Goal: Information Seeking & Learning: Learn about a topic

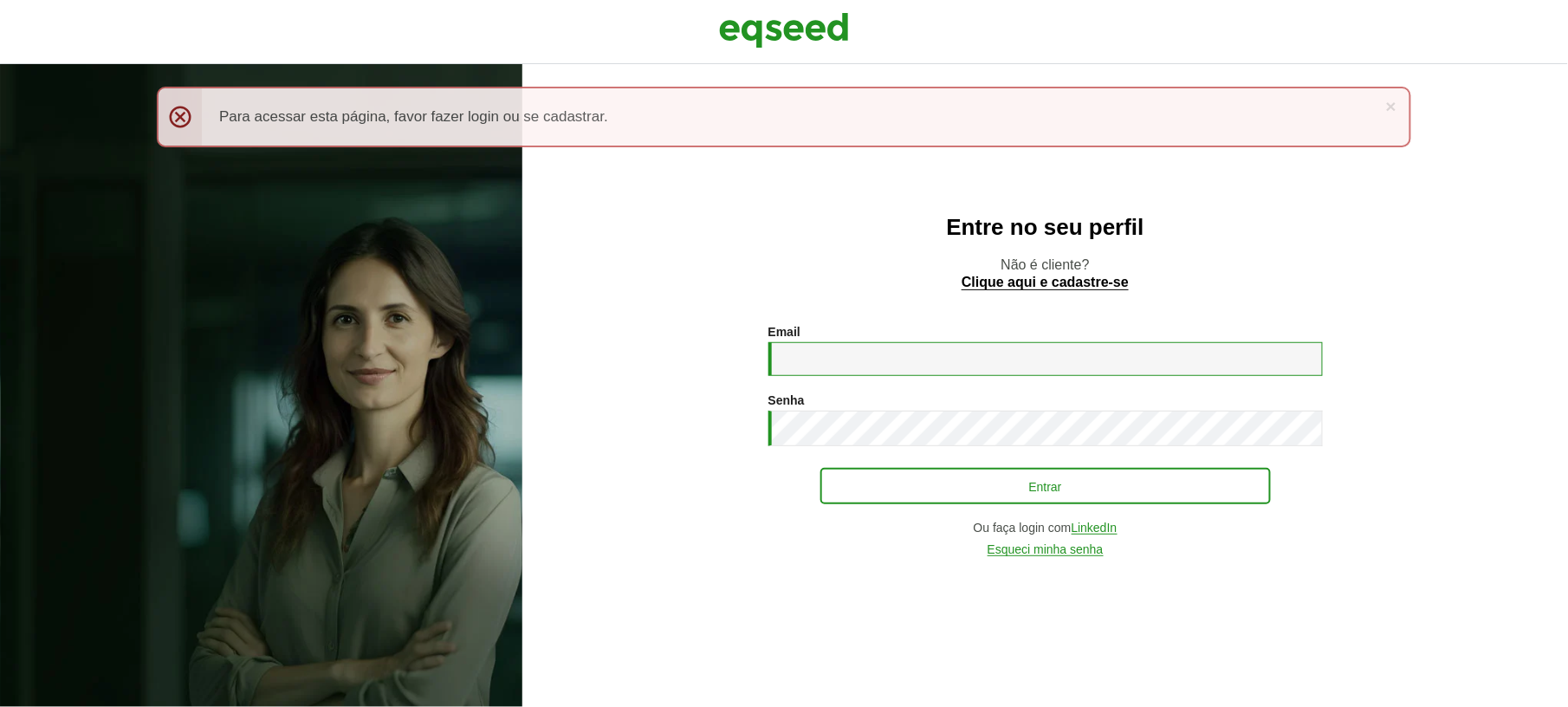
type input "**********"
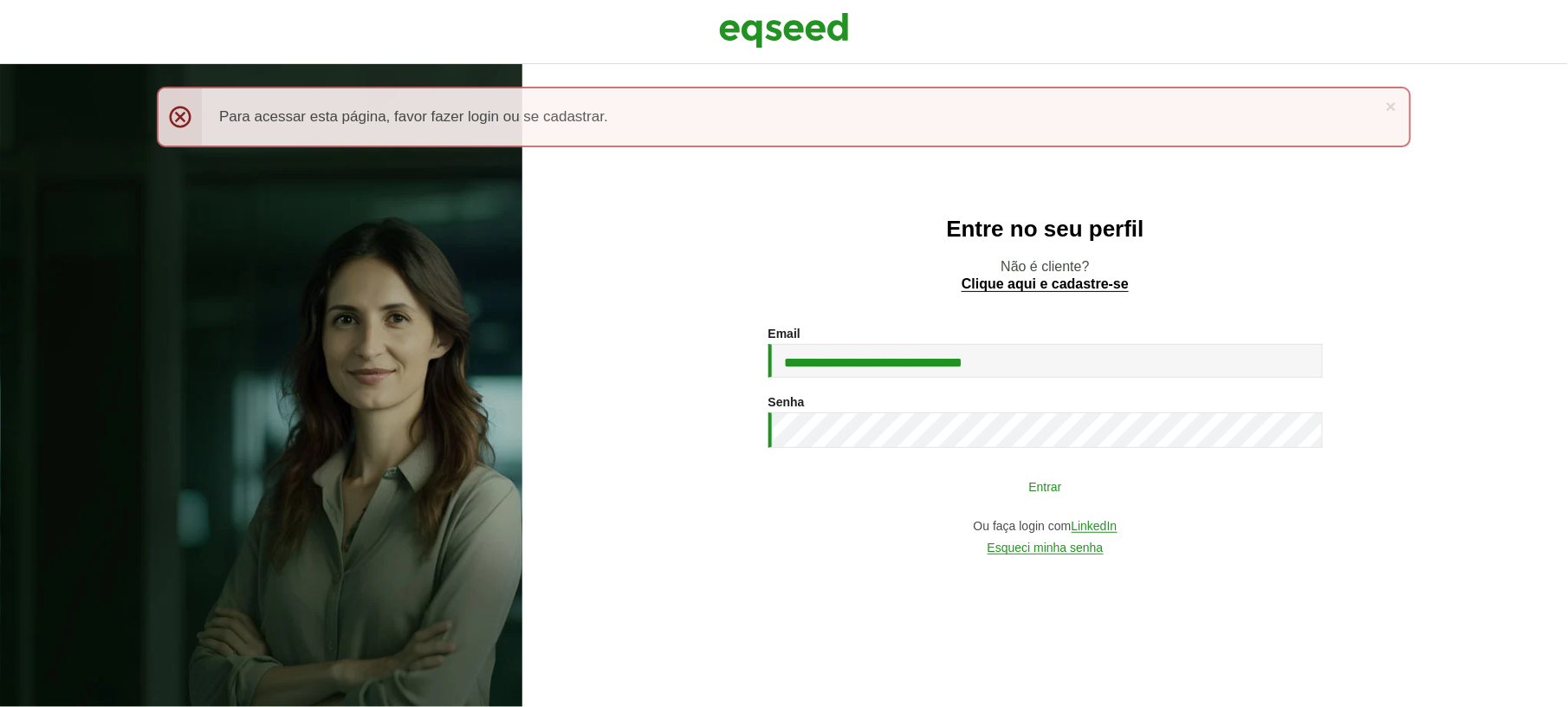
click at [1058, 481] on button "Entrar" at bounding box center [1045, 485] width 451 height 33
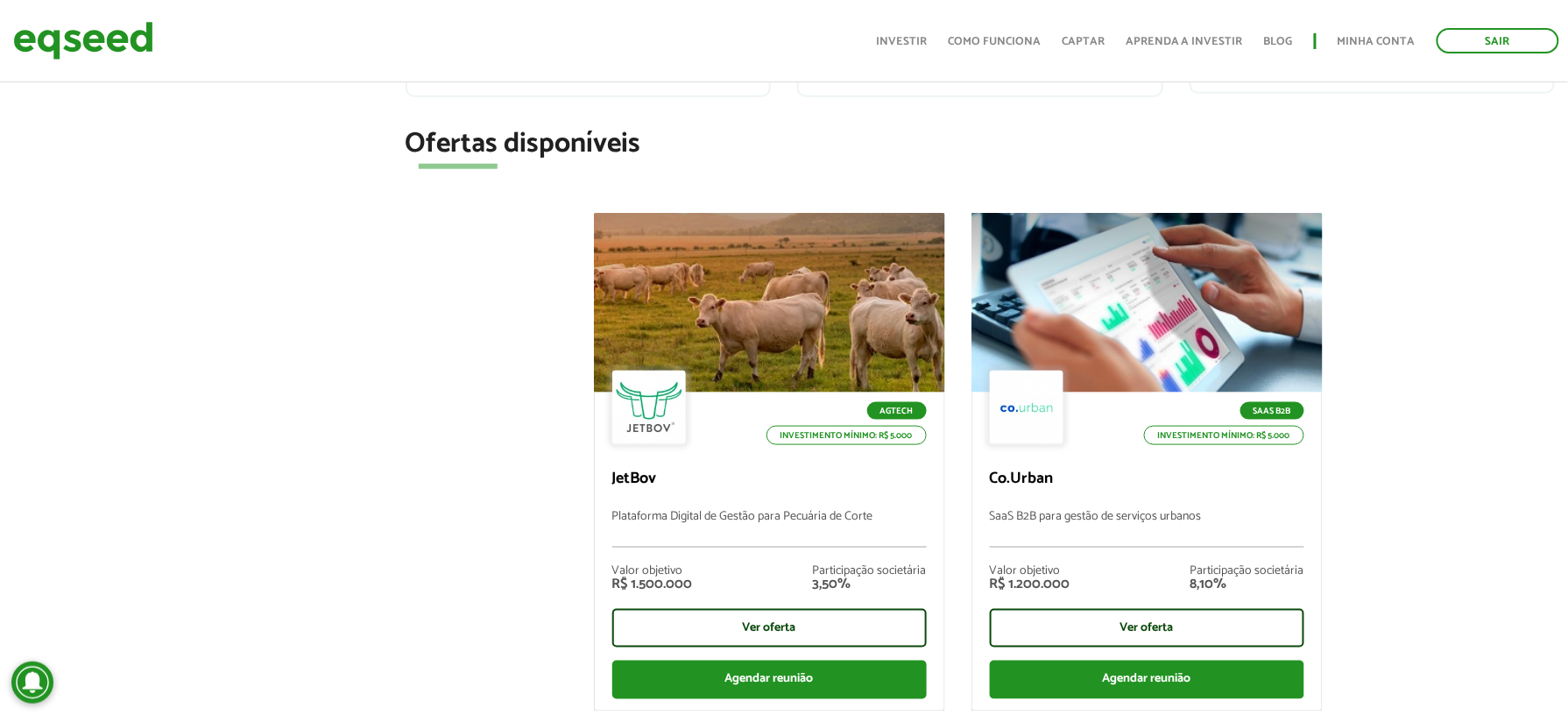
scroll to position [583, 0]
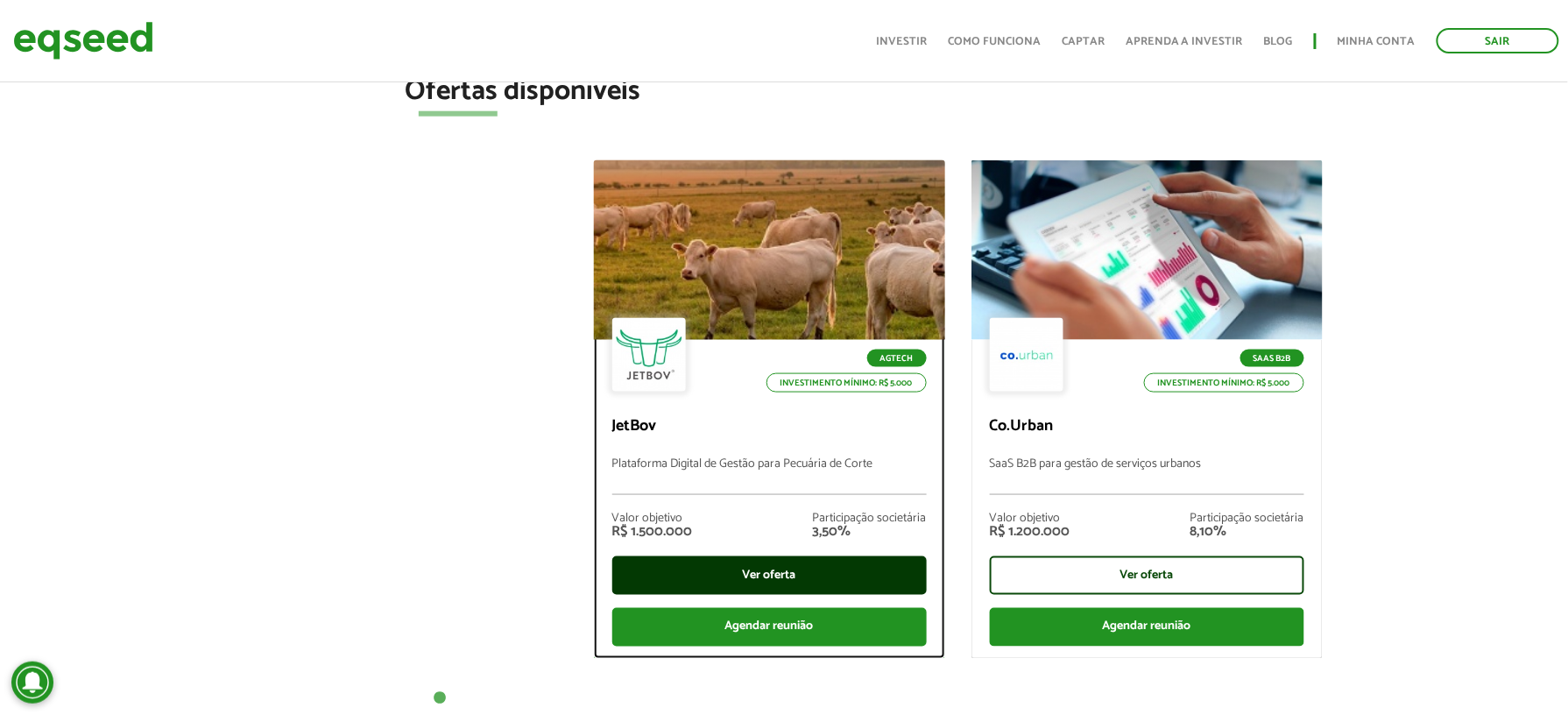
click at [747, 568] on div "Ver oferta" at bounding box center [770, 575] width 315 height 38
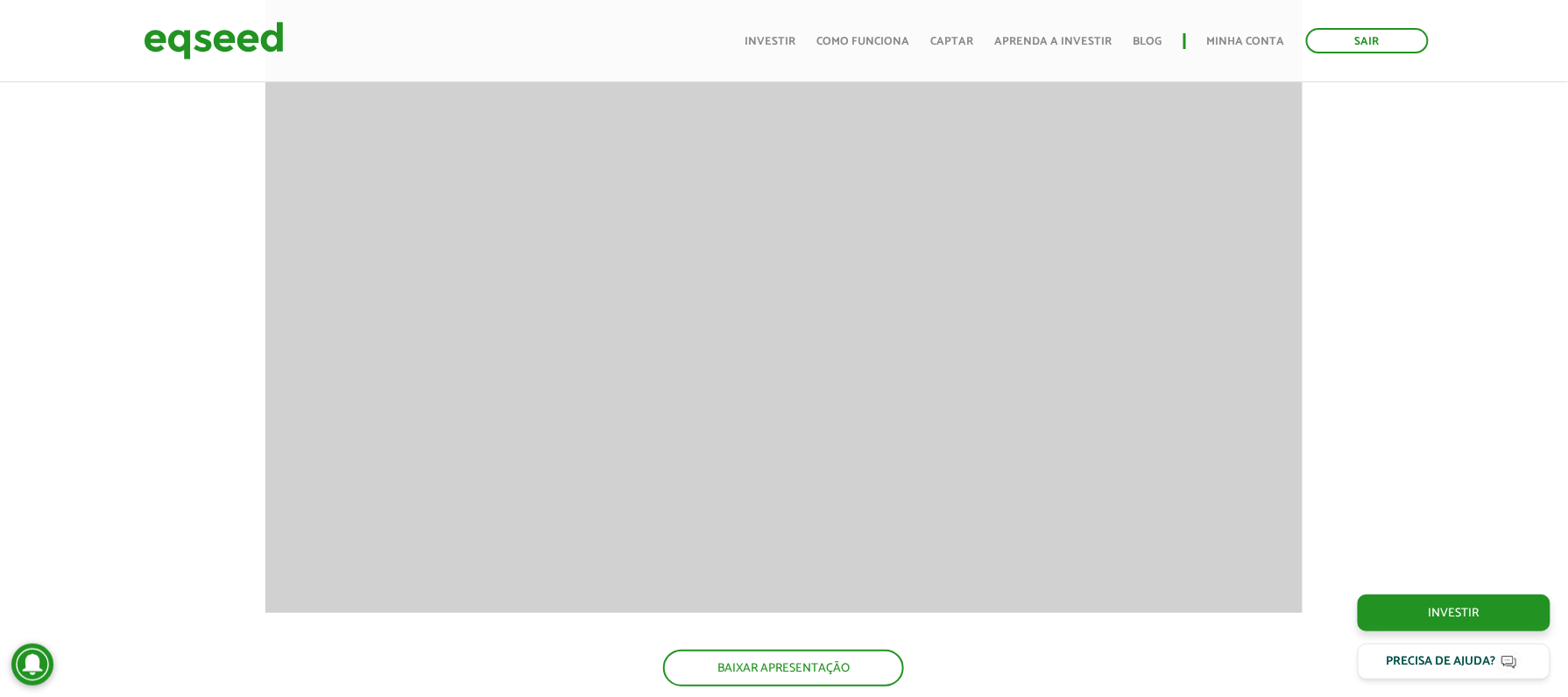
scroll to position [2489, 0]
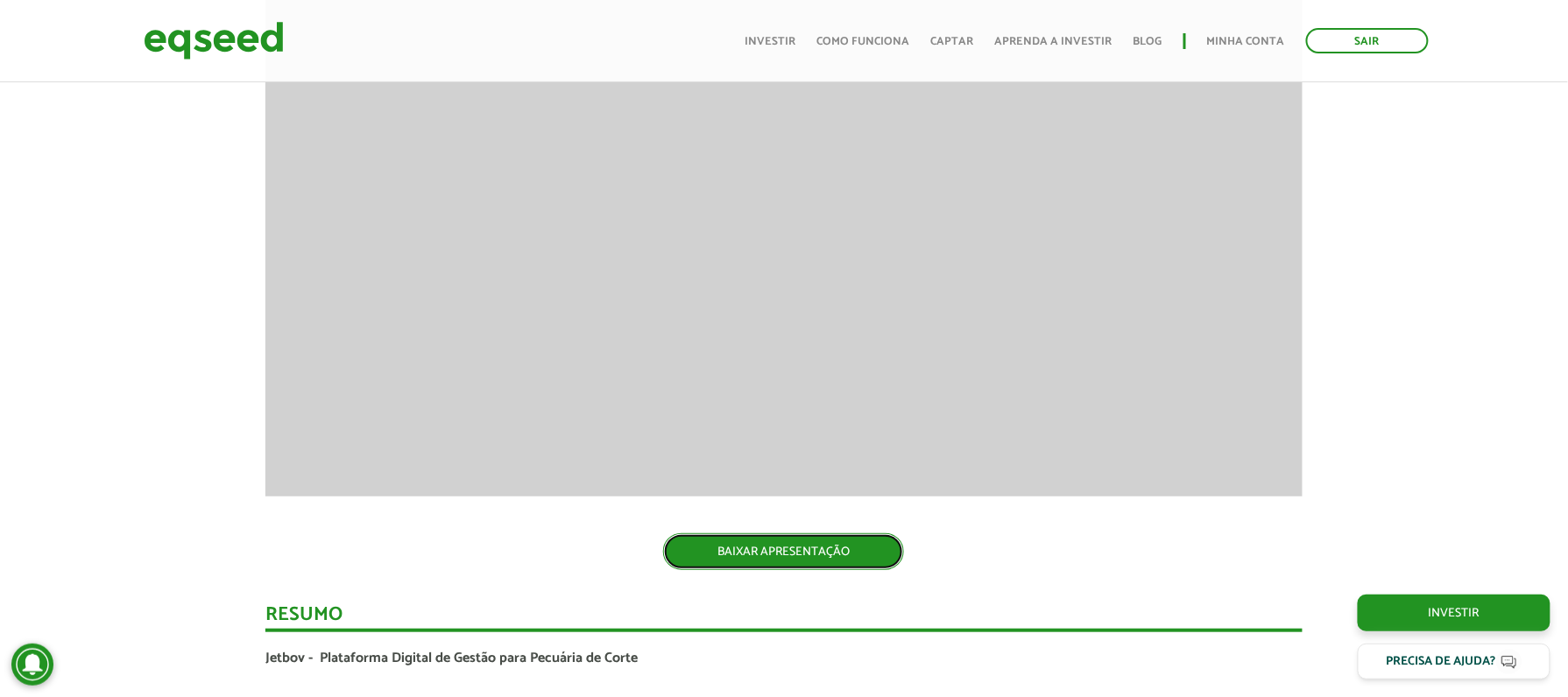
click at [764, 551] on link "BAIXAR APRESENTAÇÃO" at bounding box center [784, 551] width 241 height 37
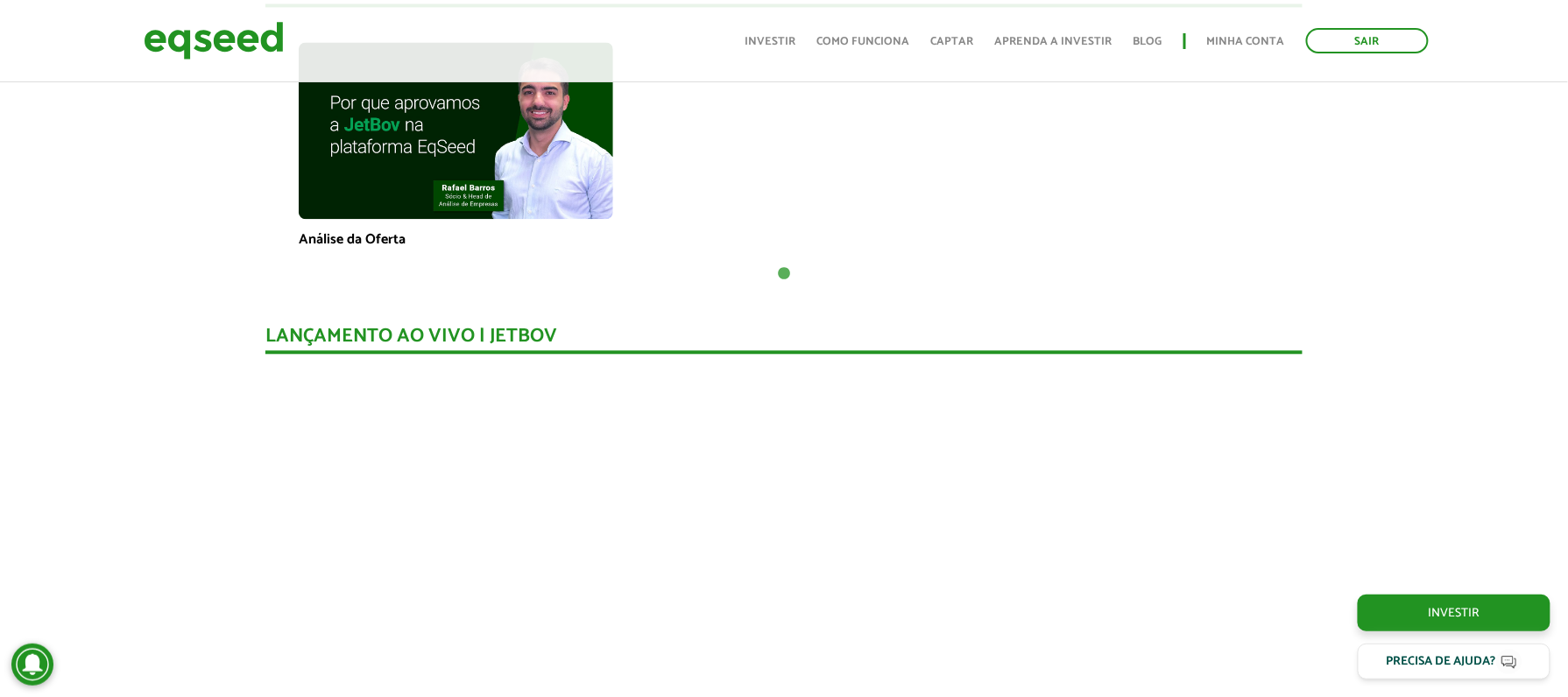
scroll to position [1205, 0]
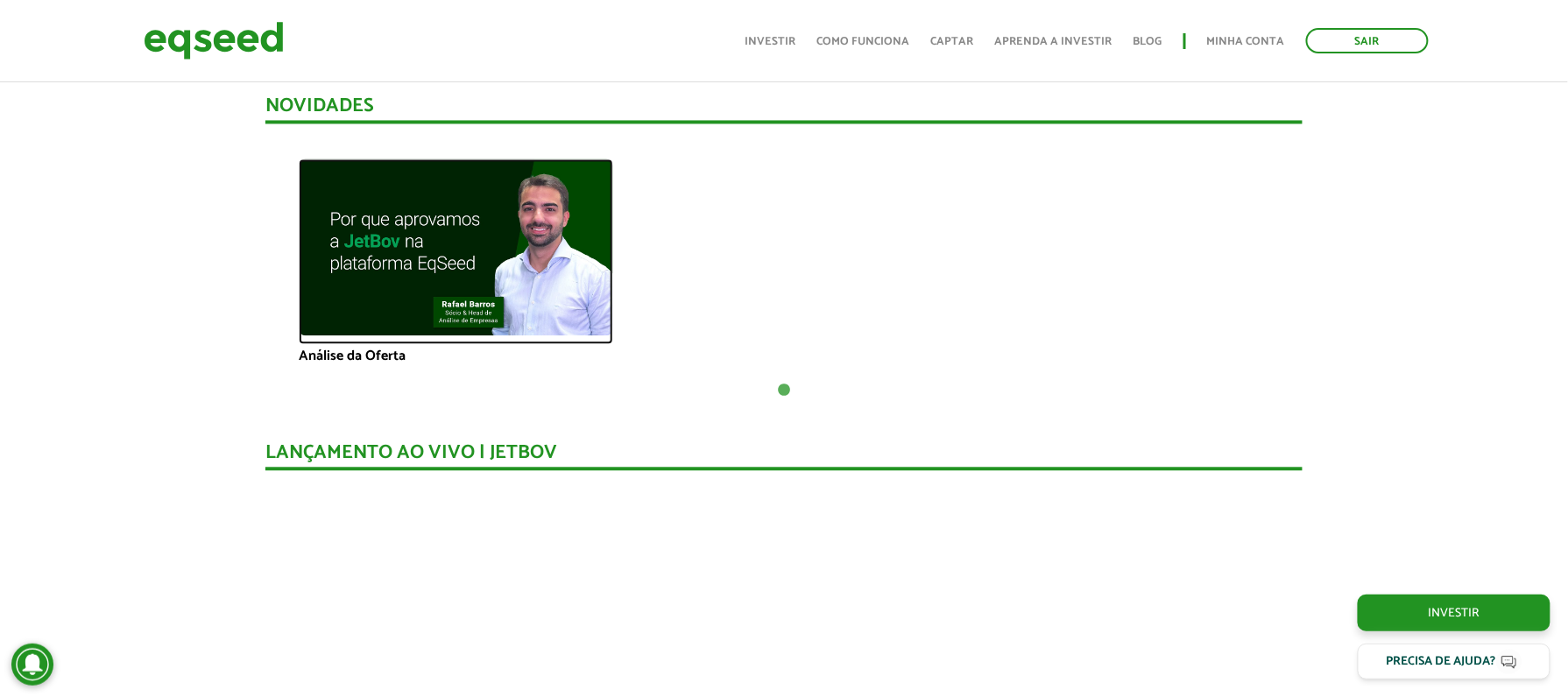
click at [491, 271] on img at bounding box center [456, 247] width 315 height 176
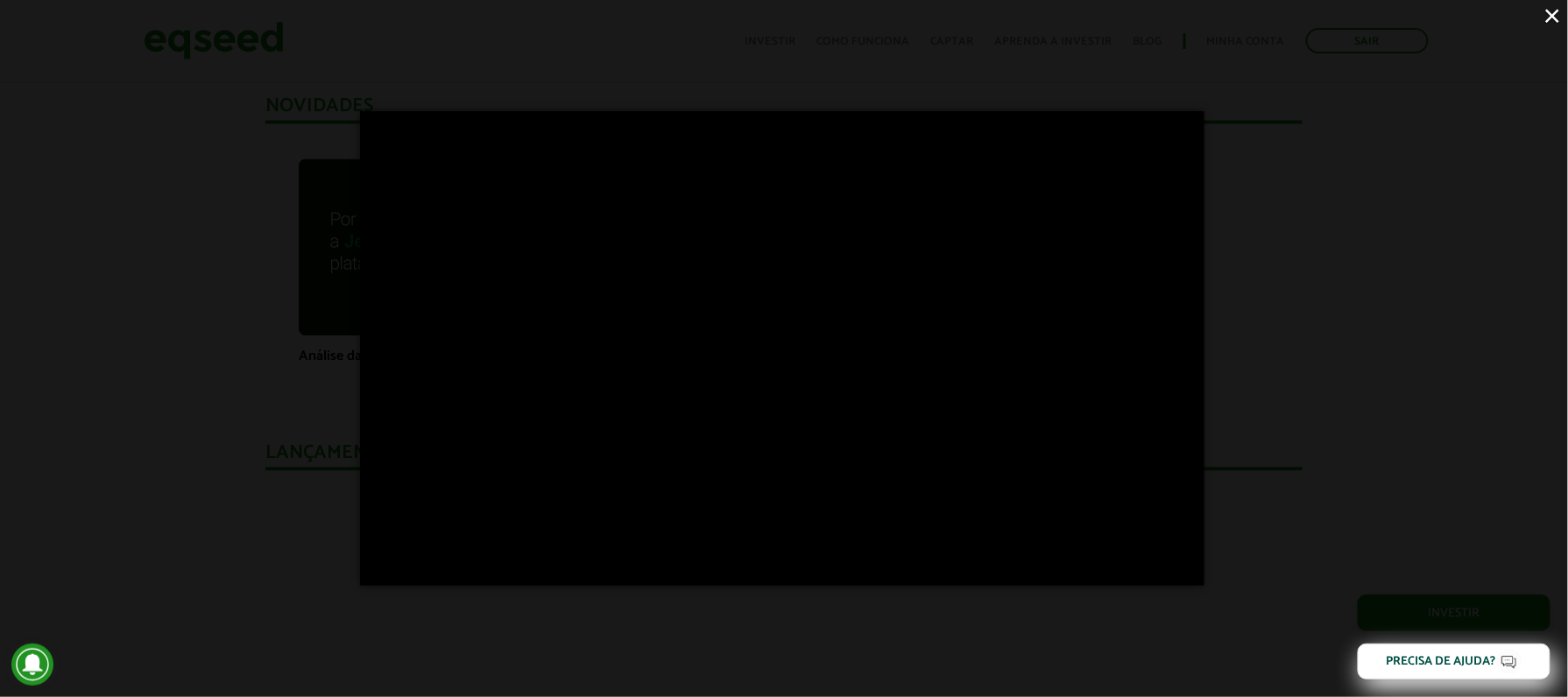
drag, startPoint x: 428, startPoint y: 1, endPoint x: 299, endPoint y: 46, distance: 136.6
click at [299, 46] on div "×" at bounding box center [784, 348] width 1568 height 697
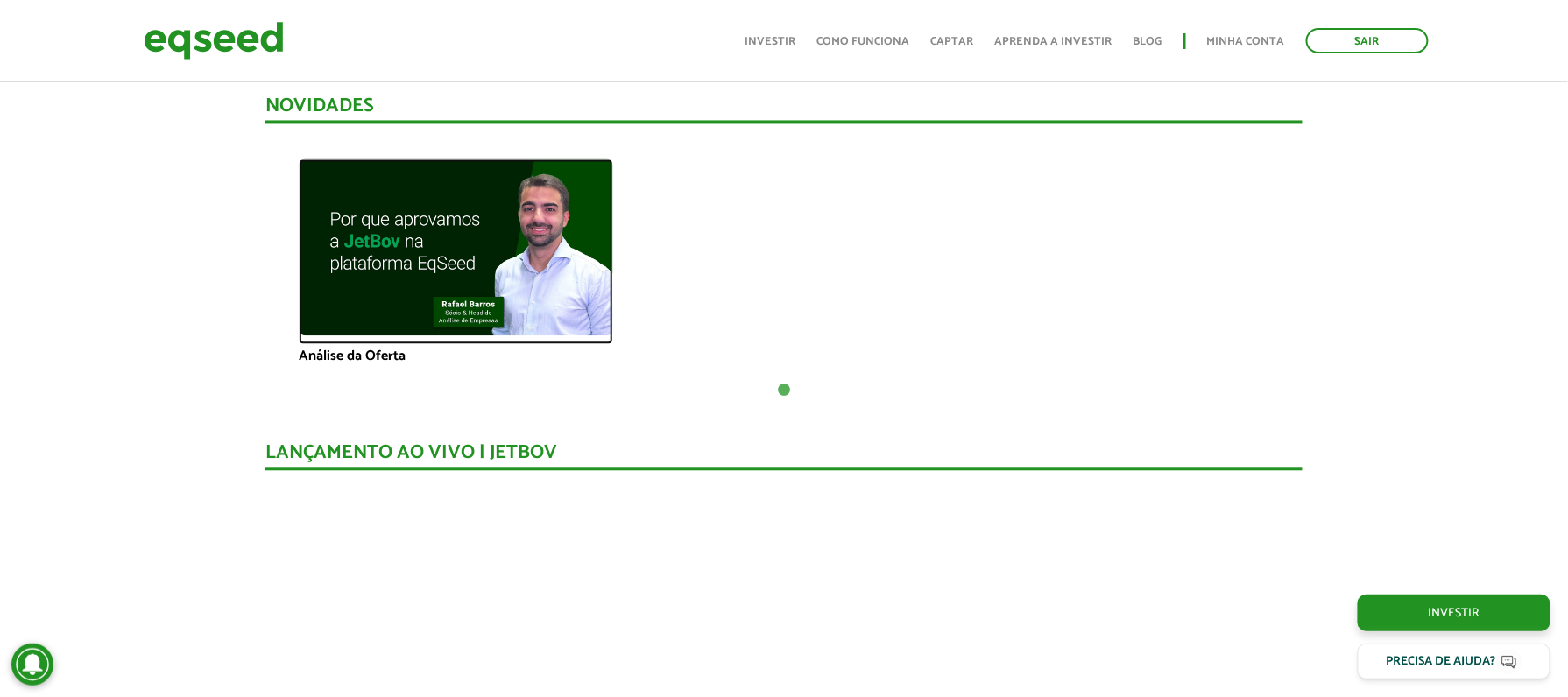
click at [559, 285] on img at bounding box center [456, 247] width 315 height 176
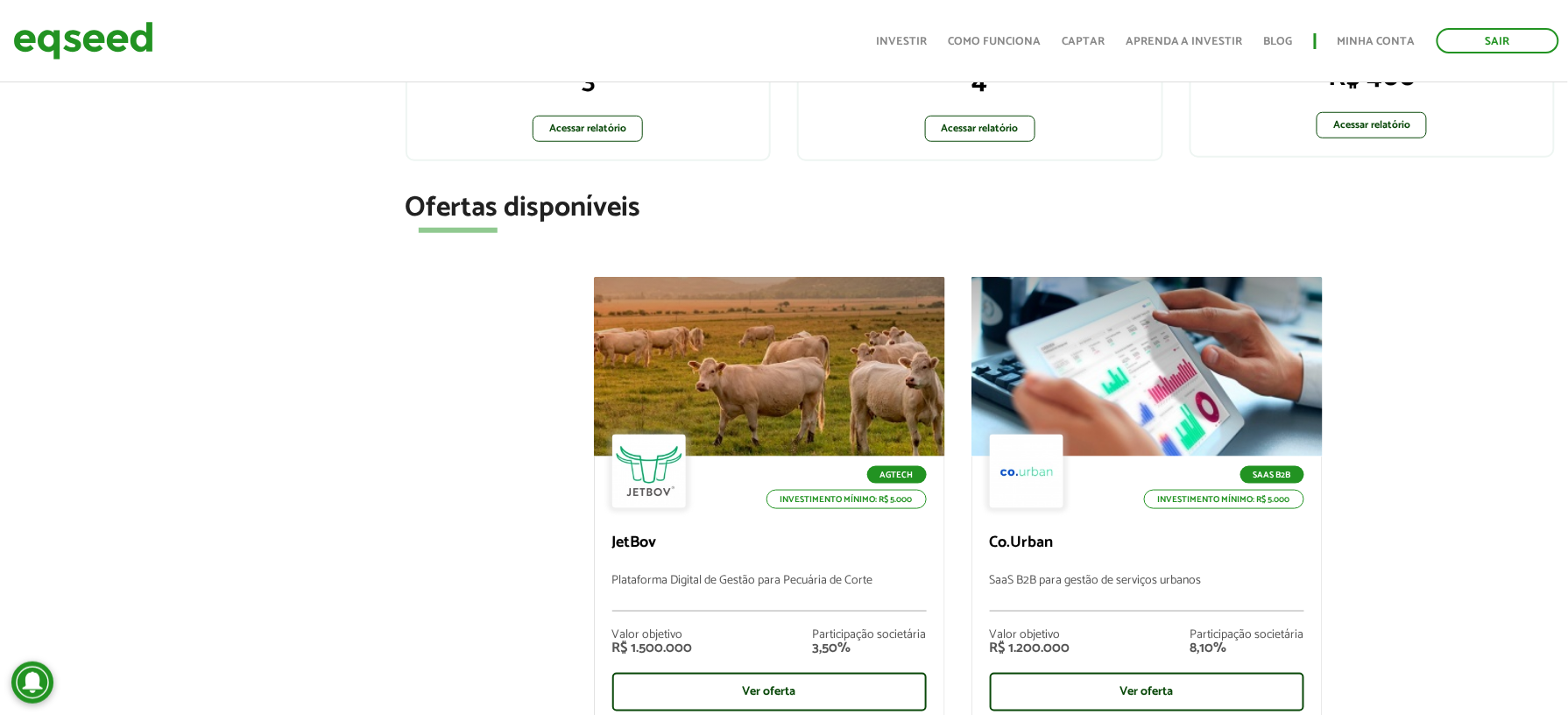
scroll to position [583, 0]
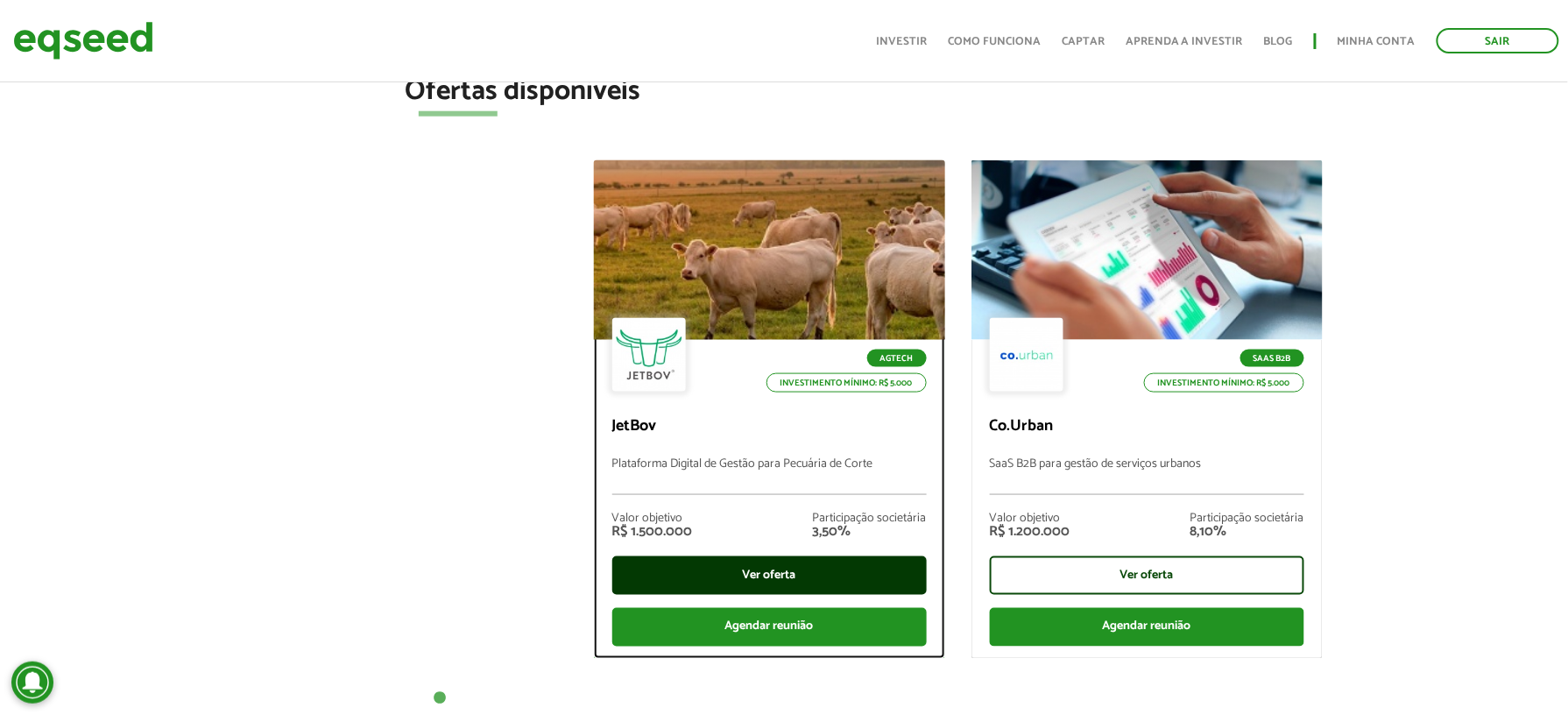
click at [758, 569] on div "Ver oferta" at bounding box center [770, 575] width 315 height 38
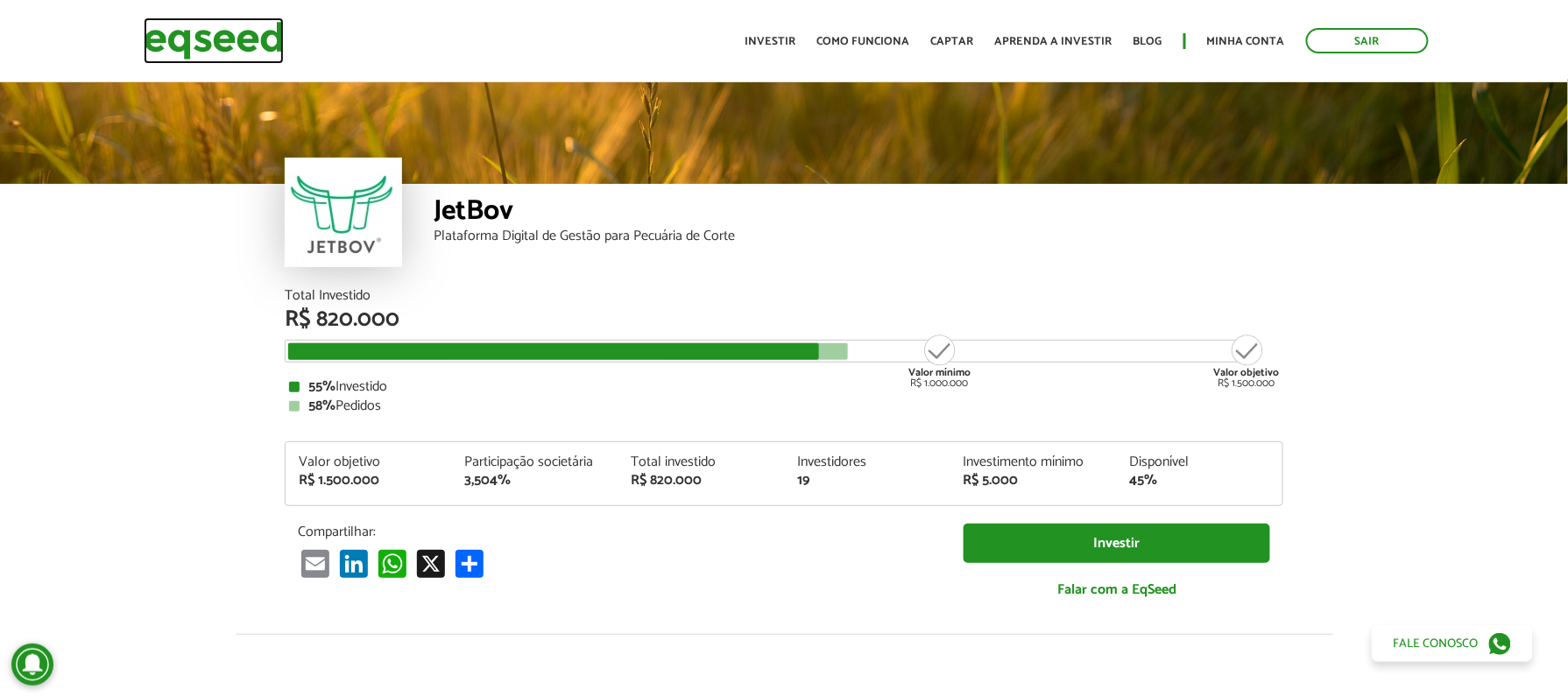
click at [219, 33] on img at bounding box center [213, 41] width 140 height 46
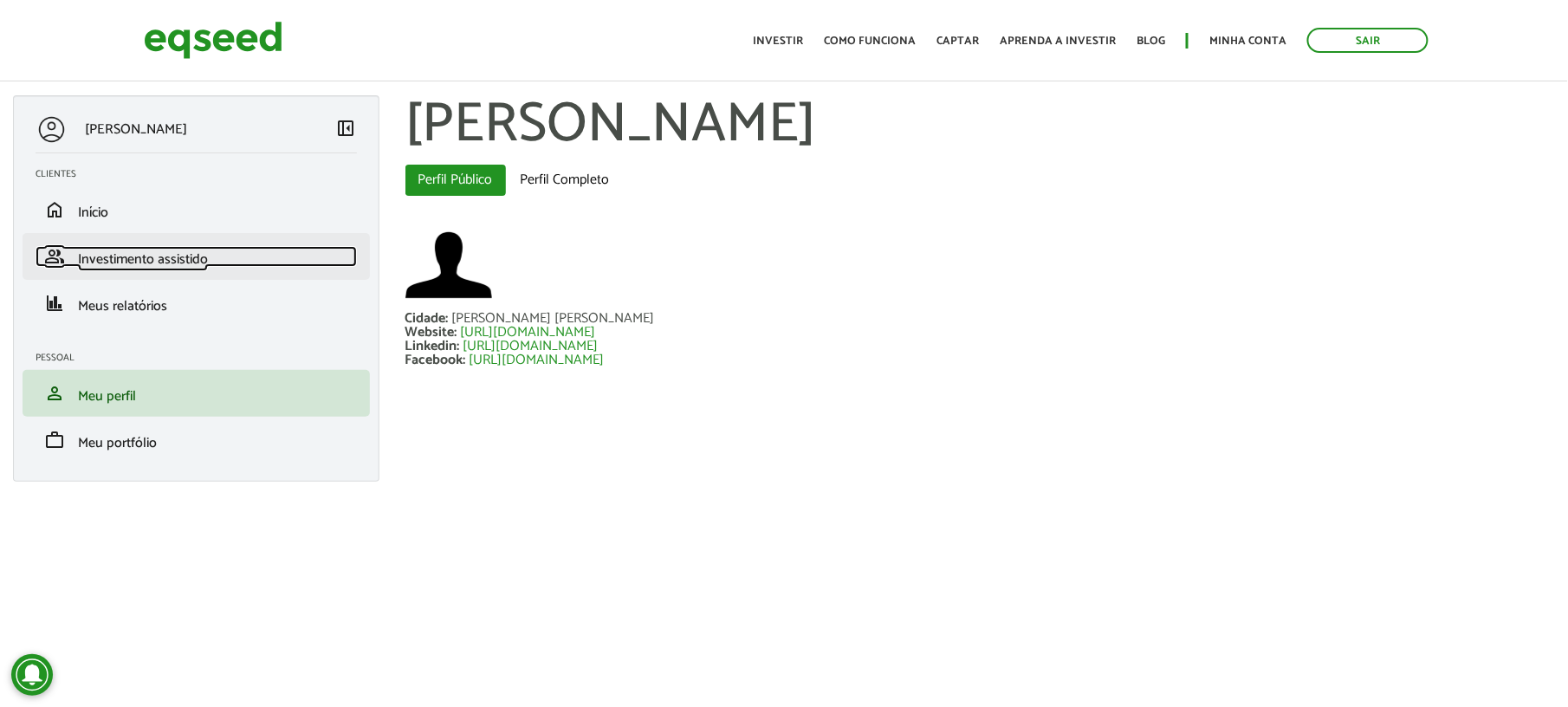
click at [154, 264] on span "Investimento assistido" at bounding box center [142, 259] width 130 height 24
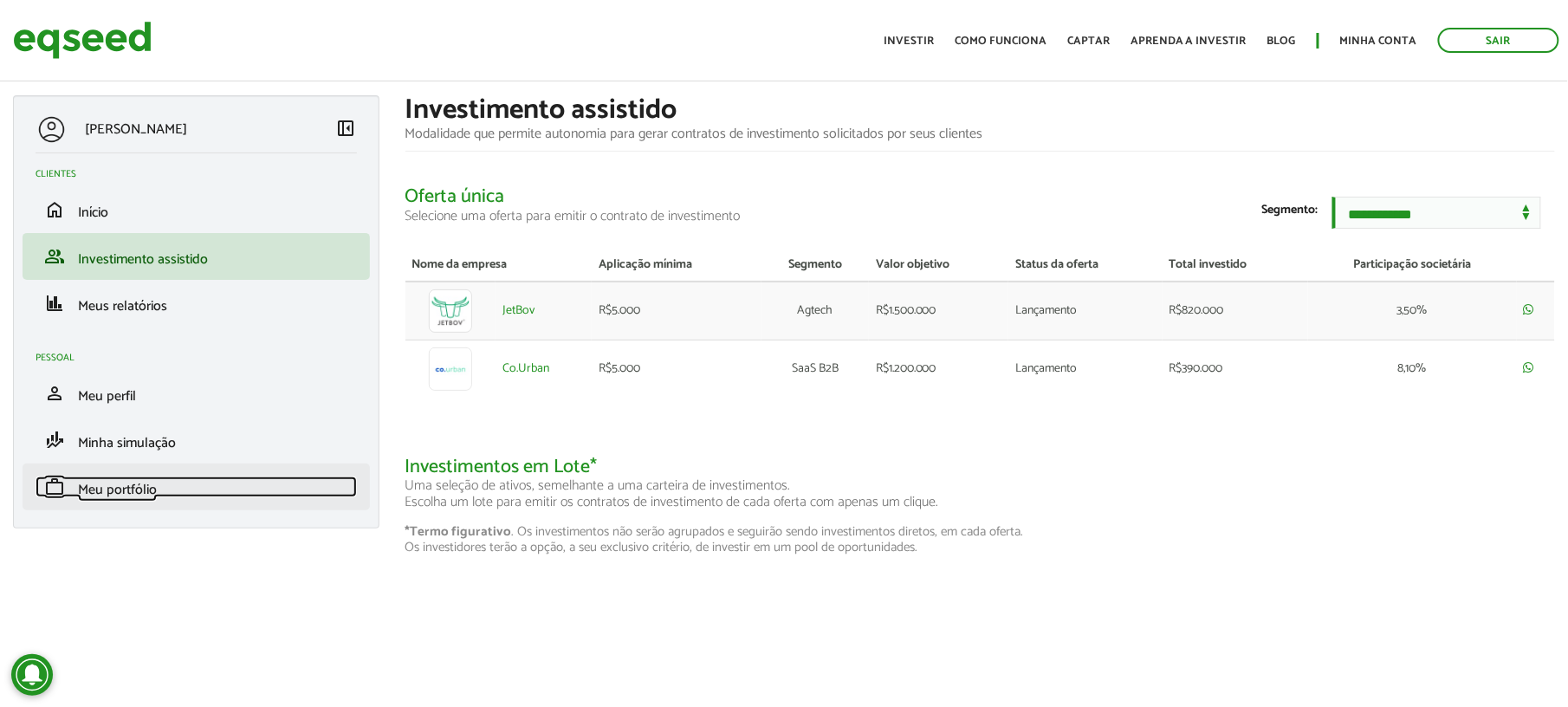
click at [122, 495] on span "Meu portfólio" at bounding box center [116, 489] width 78 height 24
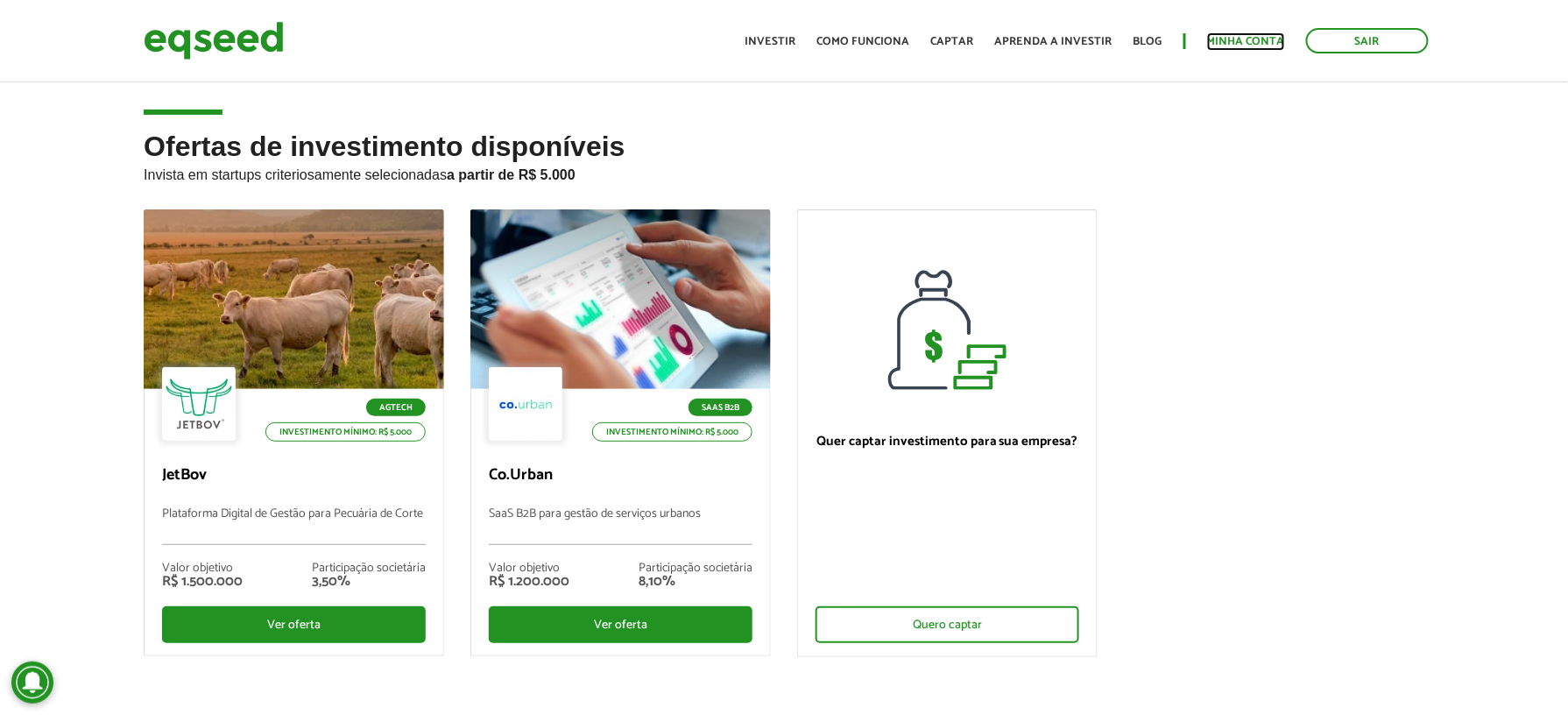
click at [1234, 38] on link "Minha conta" at bounding box center [1246, 41] width 78 height 12
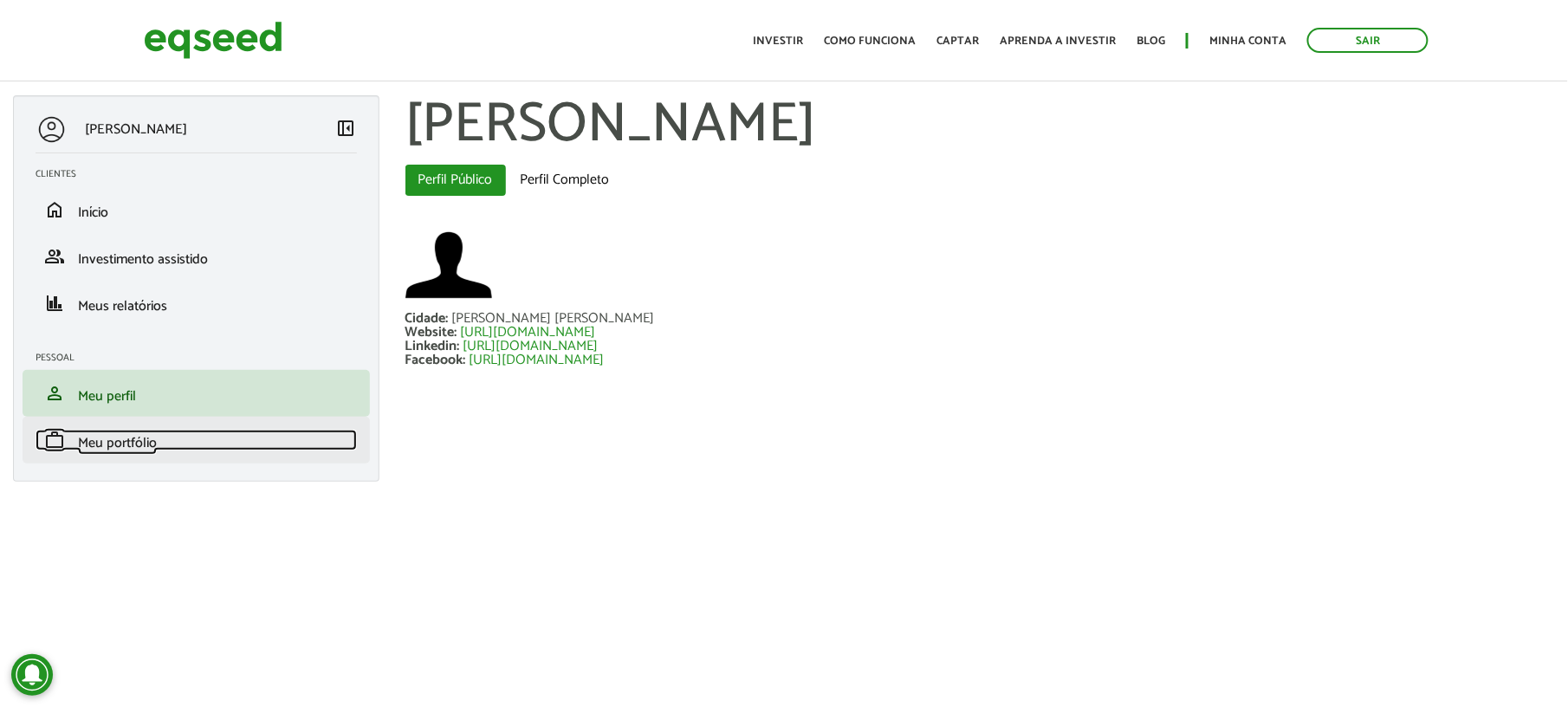
click at [135, 448] on span "Meu portfólio" at bounding box center [116, 443] width 78 height 24
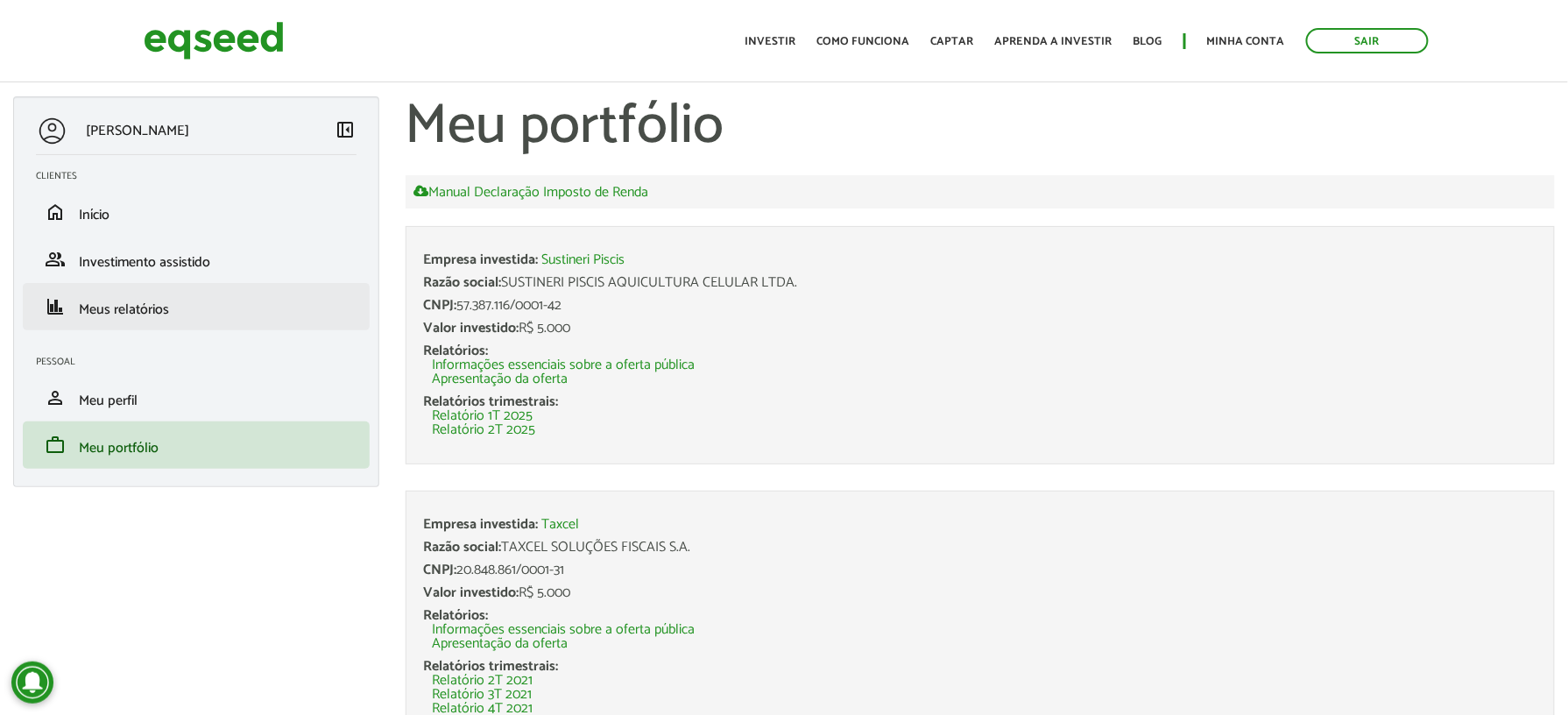
click at [109, 295] on li "finance Meus relatórios" at bounding box center [196, 306] width 347 height 47
click at [99, 307] on span "Meus relatórios" at bounding box center [123, 309] width 90 height 24
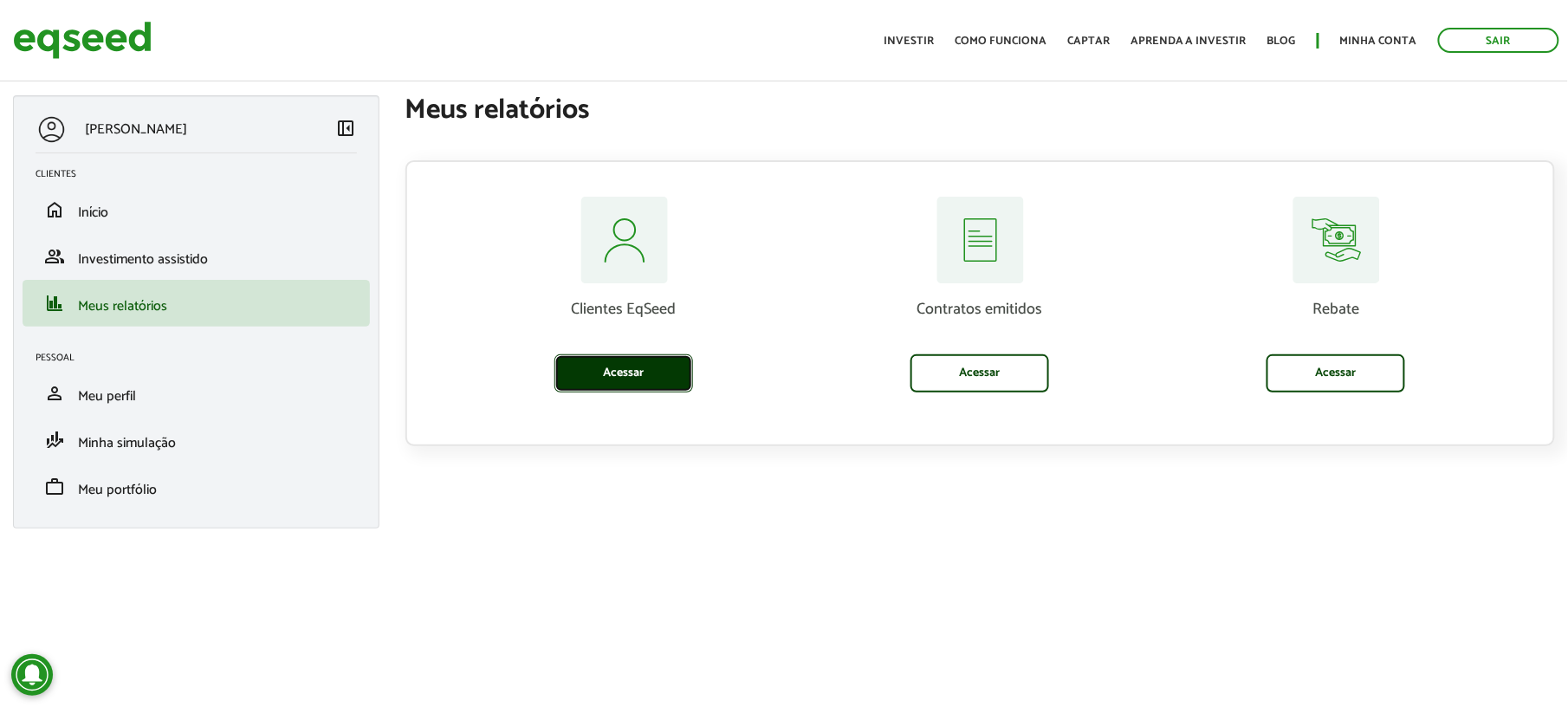
click at [615, 367] on link "Acessar" at bounding box center [623, 373] width 138 height 38
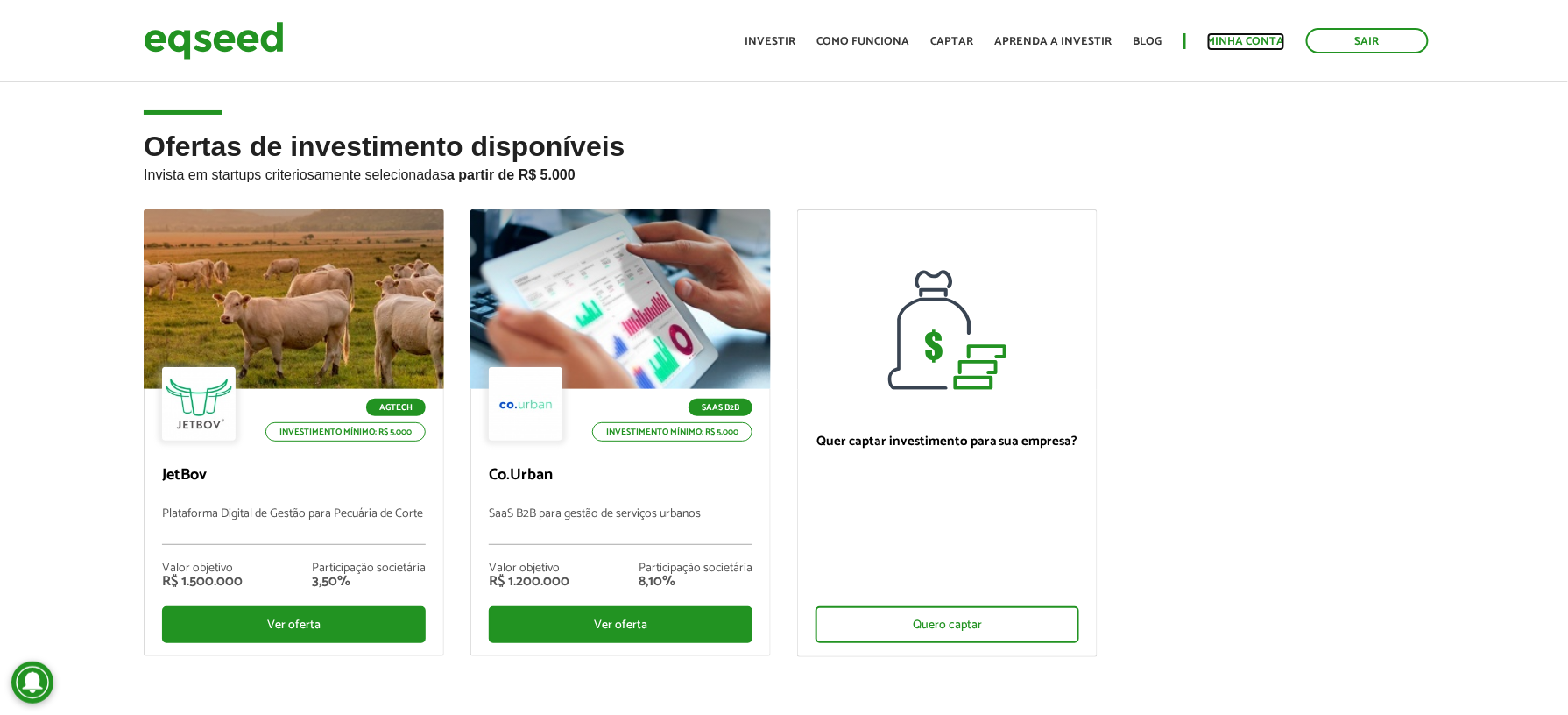
click at [1237, 43] on link "Minha conta" at bounding box center [1246, 41] width 78 height 12
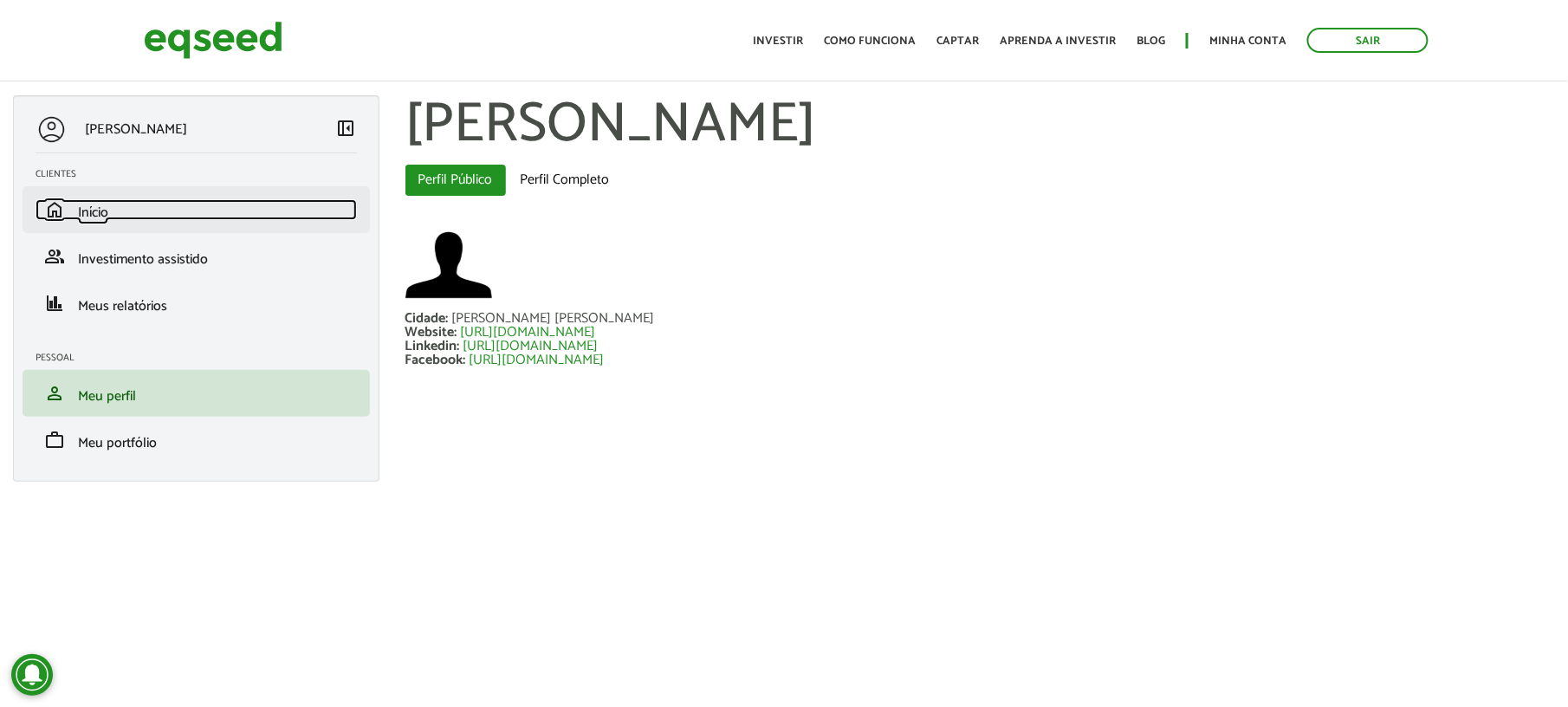
click at [122, 220] on link "home Início" at bounding box center [196, 210] width 321 height 21
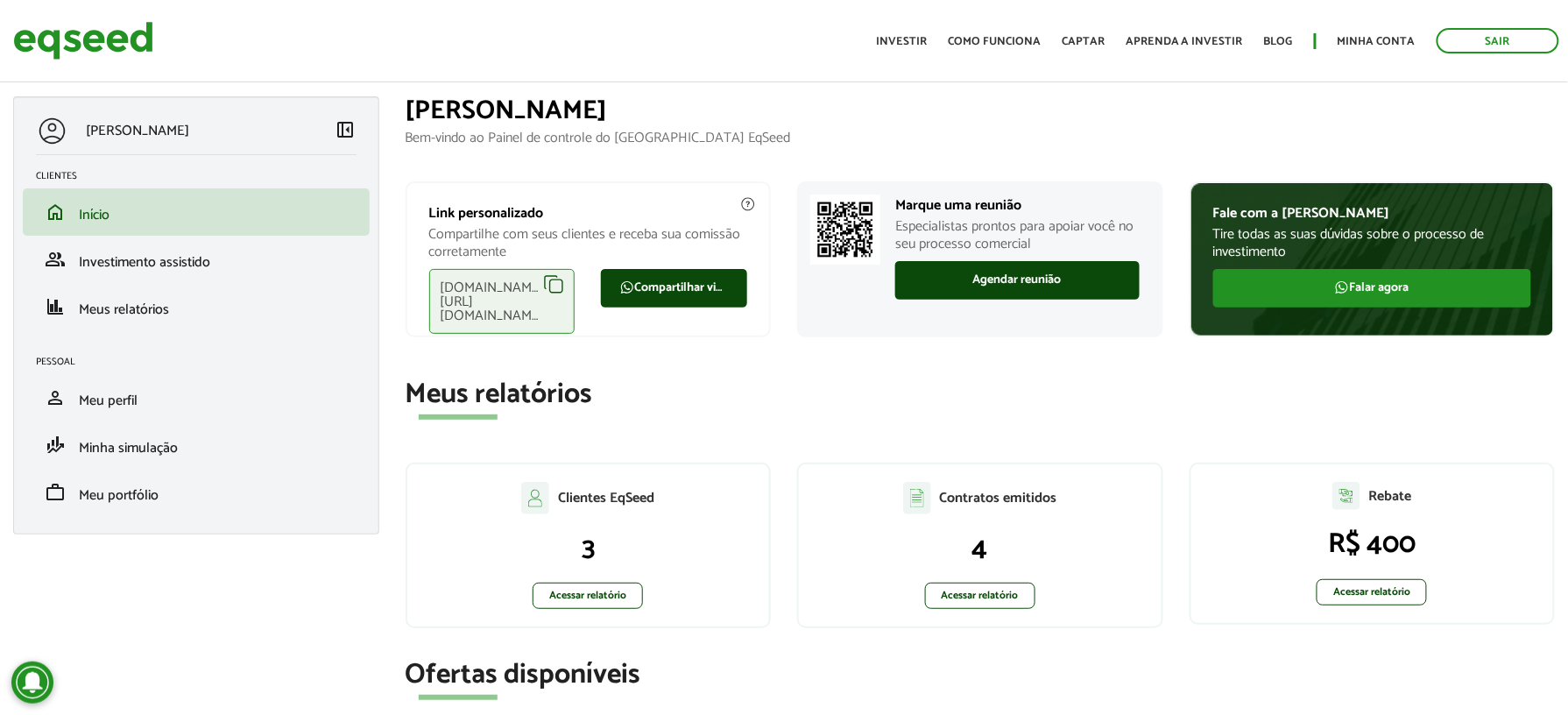
click at [555, 284] on div "eqseed.com/a/is/adriano.benelli" at bounding box center [502, 301] width 146 height 65
